Goal: Transaction & Acquisition: Book appointment/travel/reservation

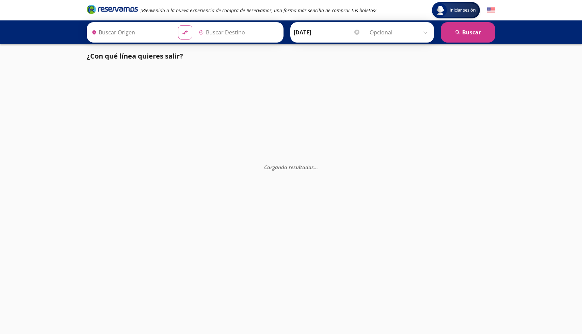
type input "[GEOGRAPHIC_DATA], [GEOGRAPHIC_DATA]"
type input "Santiago de Querétaro, [GEOGRAPHIC_DATA]"
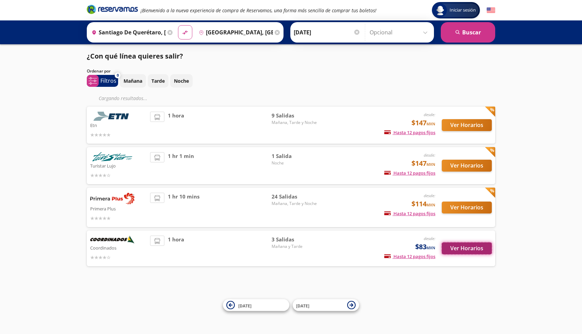
click at [473, 249] on button "Ver Horarios" at bounding box center [467, 248] width 50 height 12
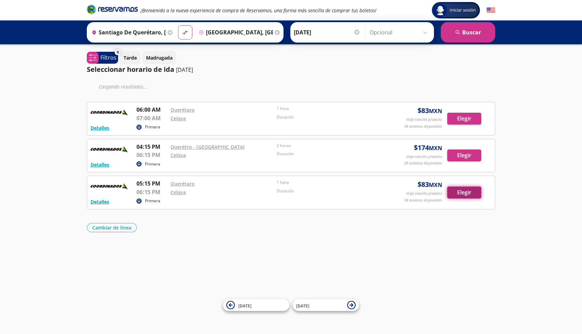
click at [452, 199] on button "Elegir" at bounding box center [464, 193] width 34 height 12
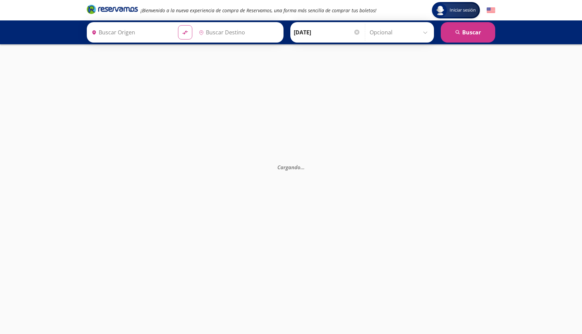
type input "[GEOGRAPHIC_DATA], [GEOGRAPHIC_DATA]"
type input "Santiago de Querétaro, [GEOGRAPHIC_DATA]"
